Goal: Information Seeking & Learning: Understand process/instructions

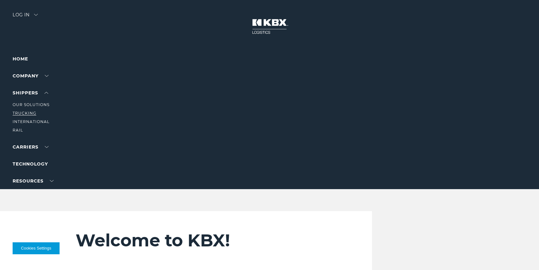
click at [32, 112] on link "Trucking" at bounding box center [25, 113] width 24 height 5
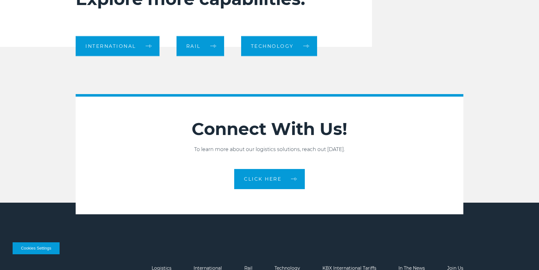
scroll to position [729, 0]
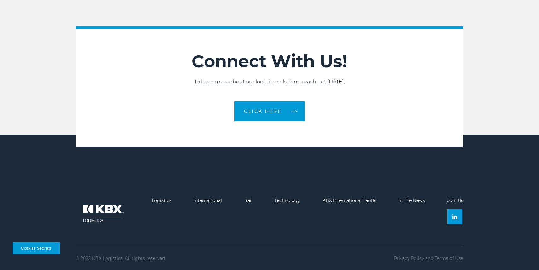
click at [292, 201] on link "Technology" at bounding box center [287, 201] width 26 height 6
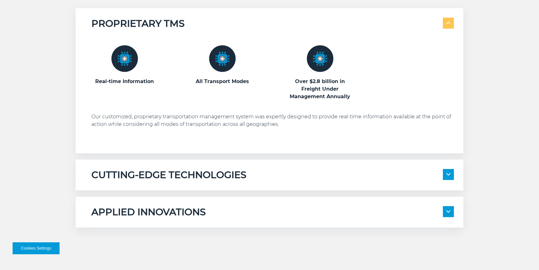
scroll to position [341, 0]
click at [238, 174] on h5 "CUTTING-EDGE TECHNOLOGIES" at bounding box center [168, 176] width 155 height 12
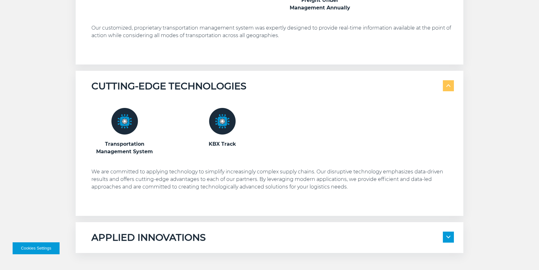
click at [216, 224] on div "APPLIED INNOVATIONS Electronic Bill of Lading Automated Appointment Scheduling …" at bounding box center [269, 237] width 387 height 31
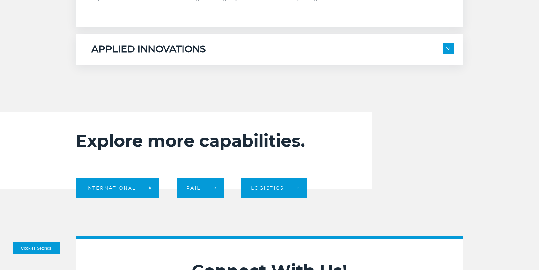
scroll to position [644, 0]
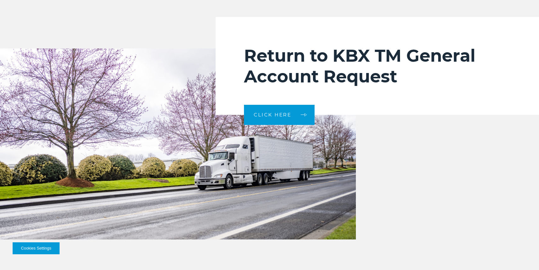
scroll to position [1878, 0]
